Goal: Task Accomplishment & Management: Manage account settings

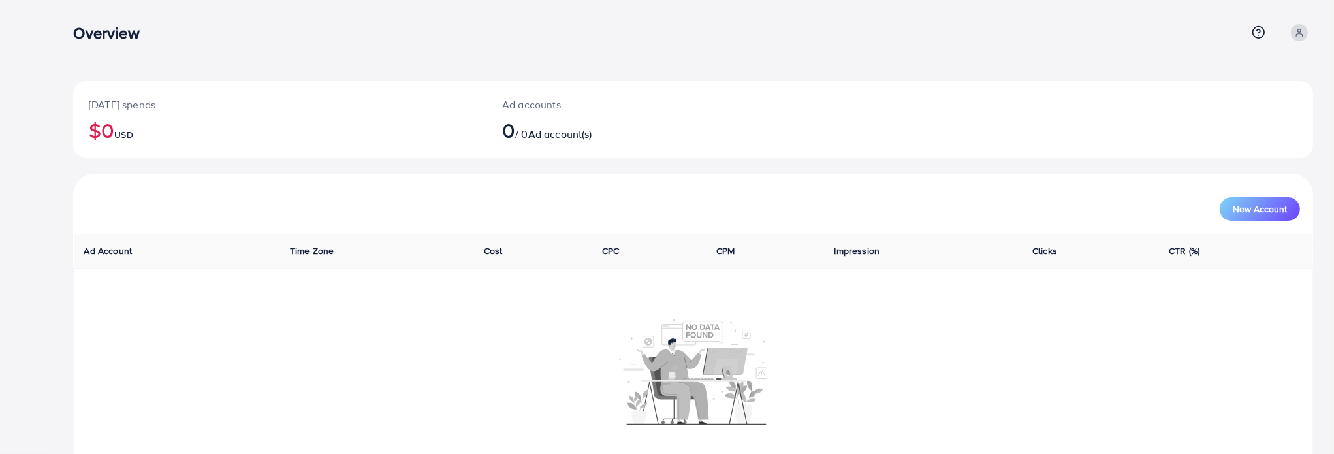
drag, startPoint x: 537, startPoint y: 131, endPoint x: 251, endPoint y: 39, distance: 301.1
click at [537, 131] on span "Ad account(s)" at bounding box center [560, 134] width 64 height 14
click at [108, 50] on div "Overview Help Center Contact Support Plans and Pricing Term and policy About Us…" at bounding box center [693, 32] width 1240 height 35
drag, startPoint x: 88, startPoint y: 28, endPoint x: 32, endPoint y: 27, distance: 56.2
click at [84, 29] on h3 "Overview" at bounding box center [111, 33] width 76 height 19
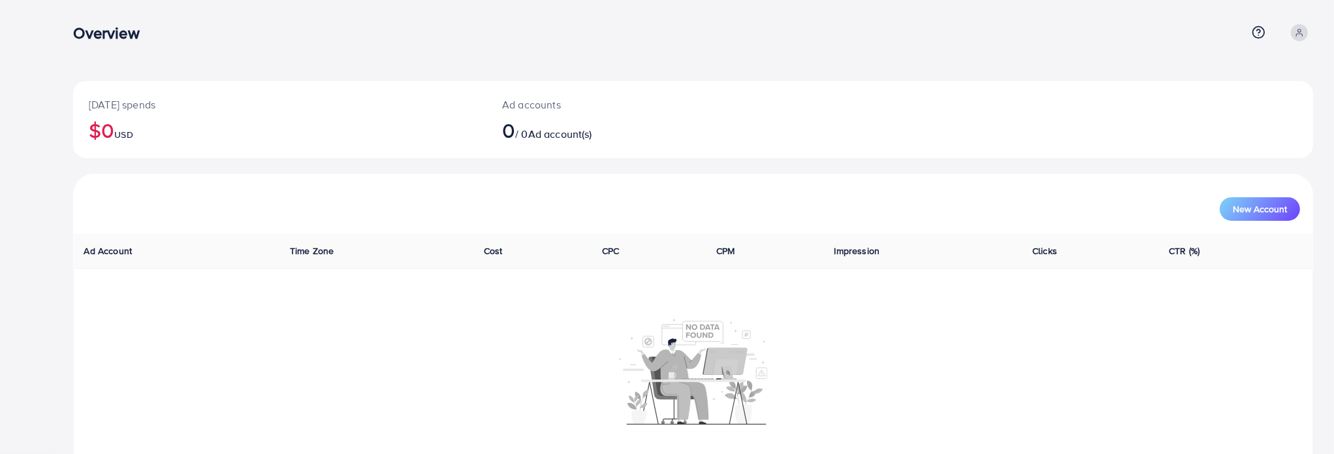
drag, startPoint x: 0, startPoint y: 22, endPoint x: 50, endPoint y: 16, distance: 50.5
click at [1, 20] on div "Overview Help Center Contact Support Plans and Pricing Term and policy About Us…" at bounding box center [667, 247] width 1334 height 495
click at [1297, 31] on icon at bounding box center [1299, 32] width 9 height 9
click at [1226, 73] on span "Profile" at bounding box center [1232, 78] width 30 height 16
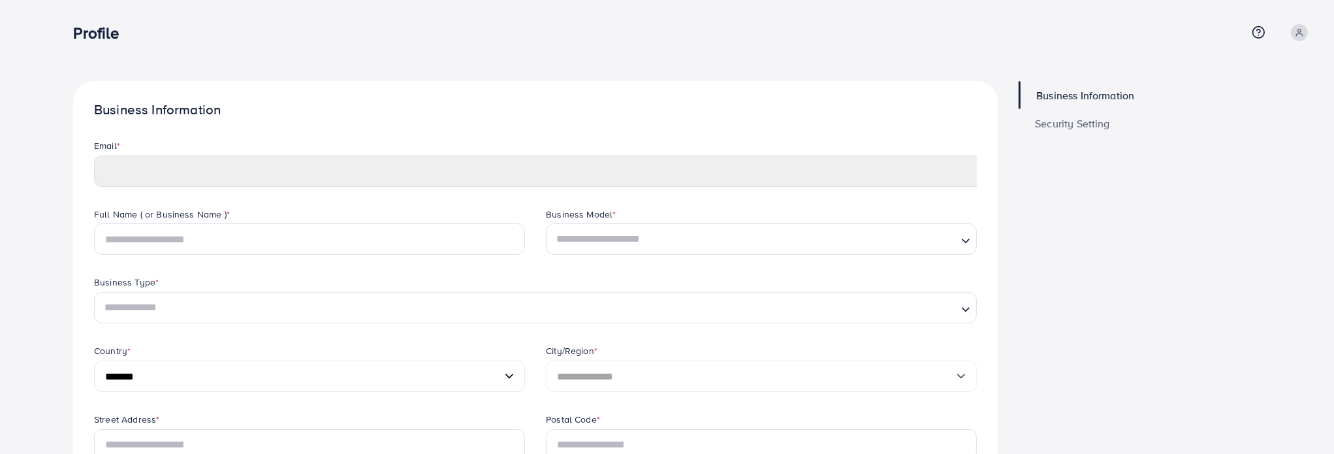
click at [104, 35] on h3 "Profile" at bounding box center [101, 33] width 56 height 19
click at [87, 37] on h3 "Profile" at bounding box center [101, 33] width 56 height 19
click at [1308, 36] on link at bounding box center [1299, 32] width 27 height 17
click at [1253, 82] on link "Profile" at bounding box center [1250, 77] width 124 height 29
click at [1303, 28] on icon at bounding box center [1299, 32] width 9 height 9
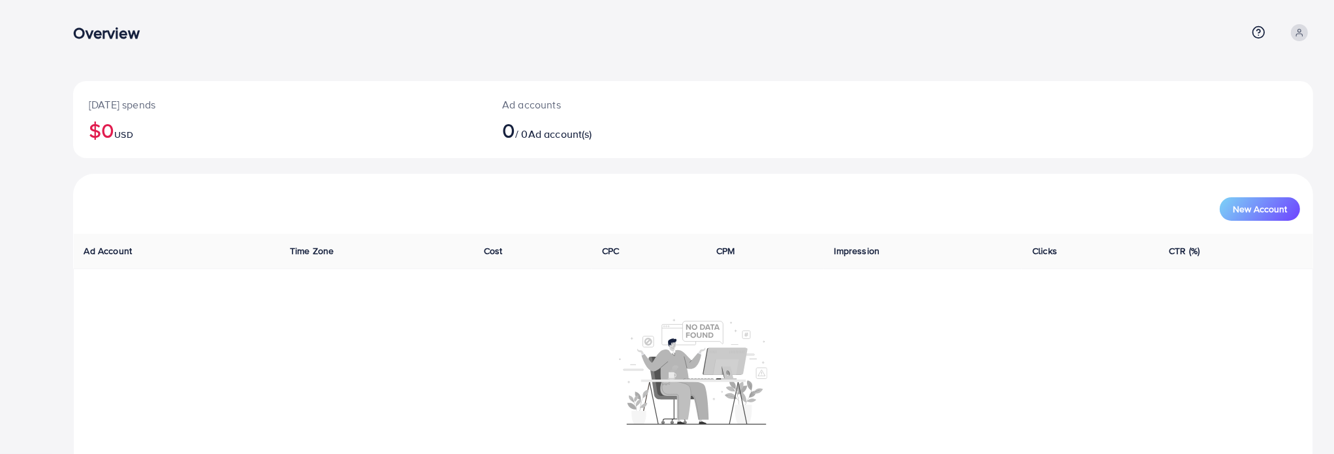
click at [112, 28] on h3 "Overview" at bounding box center [111, 33] width 76 height 19
